Goal: Task Accomplishment & Management: Manage account settings

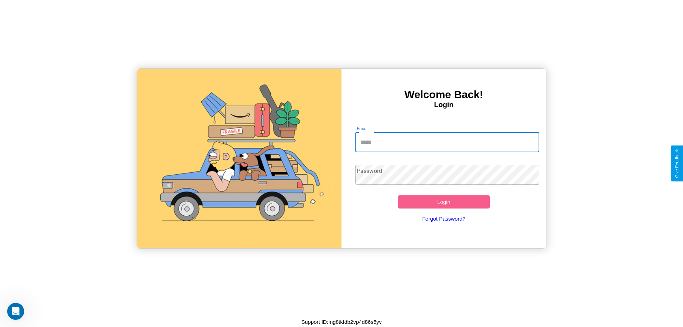
click at [447, 142] on input "Email" at bounding box center [447, 142] width 184 height 20
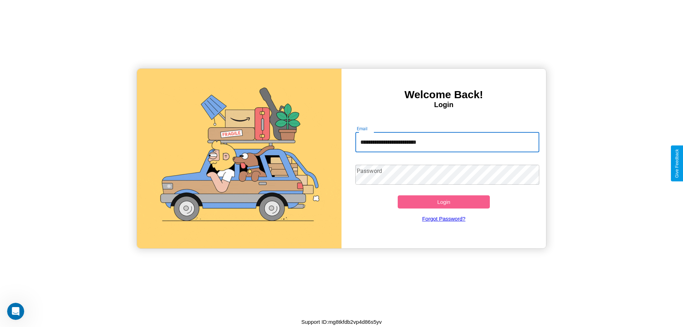
type input "**********"
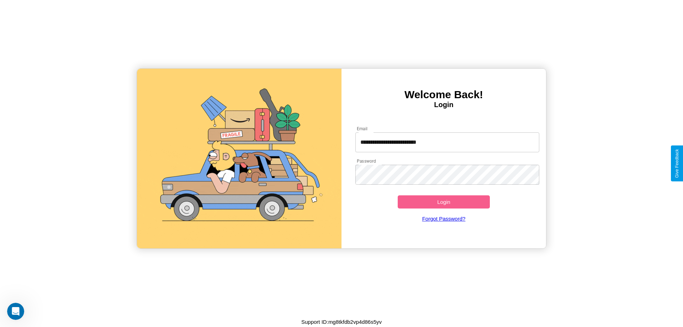
click at [444, 202] on button "Login" at bounding box center [444, 201] width 92 height 13
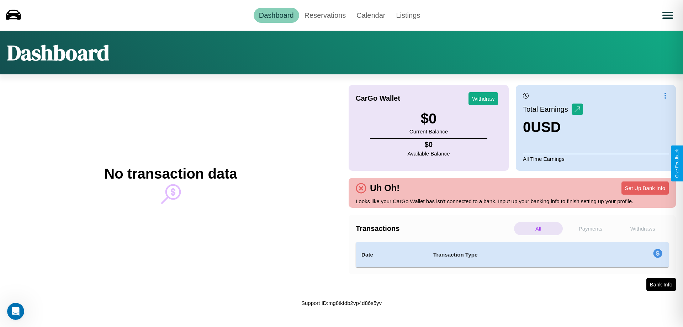
click at [643, 228] on p "Withdraws" at bounding box center [642, 228] width 49 height 13
click at [591, 228] on p "Payments" at bounding box center [590, 228] width 49 height 13
click at [325, 15] on link "Reservations" at bounding box center [325, 15] width 52 height 15
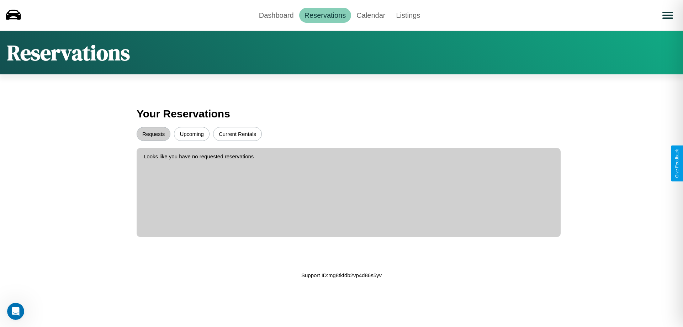
click at [237, 134] on button "Current Rentals" at bounding box center [237, 134] width 49 height 14
click at [192, 134] on button "Upcoming" at bounding box center [192, 134] width 36 height 14
click at [153, 134] on button "Requests" at bounding box center [154, 134] width 34 height 14
click at [371, 15] on link "Calendar" at bounding box center [370, 15] width 39 height 15
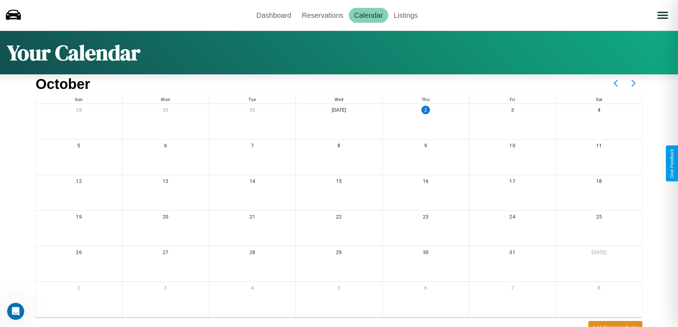
click at [633, 83] on icon at bounding box center [633, 83] width 18 height 18
